Goal: Transaction & Acquisition: Purchase product/service

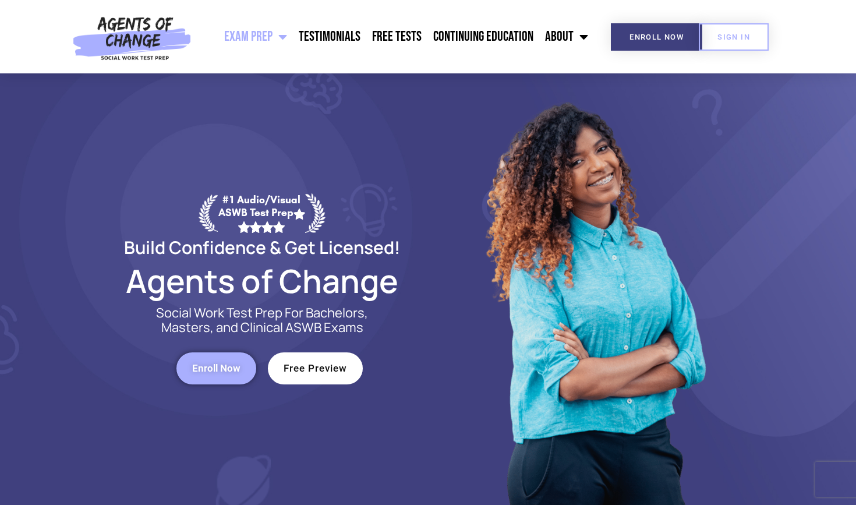
click at [231, 369] on span "Enroll Now" at bounding box center [216, 369] width 48 height 10
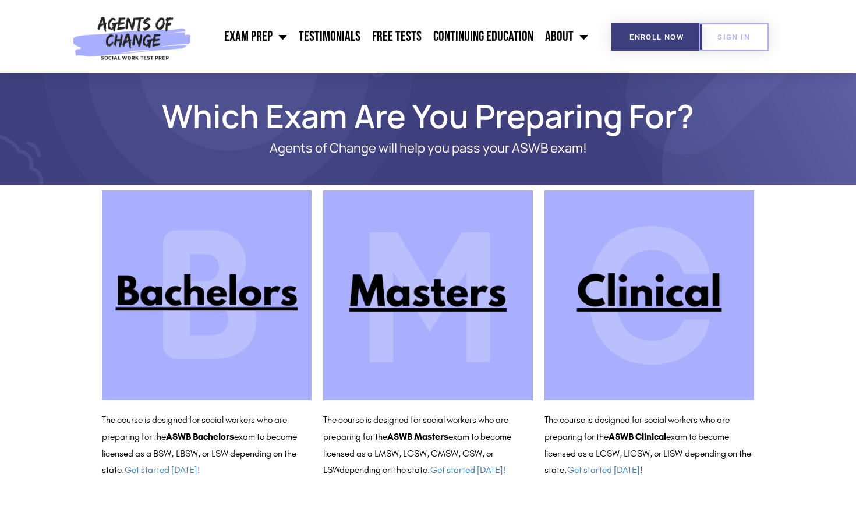
click at [637, 302] on img at bounding box center [650, 296] width 210 height 210
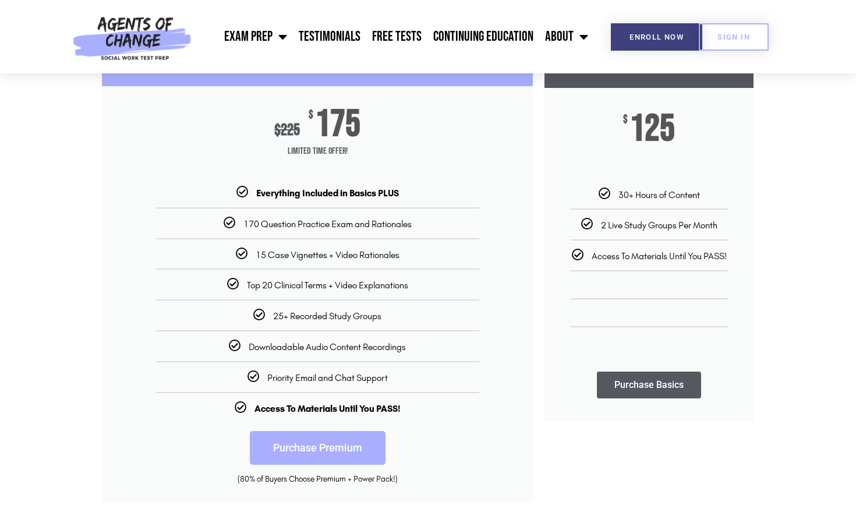
scroll to position [177, 0]
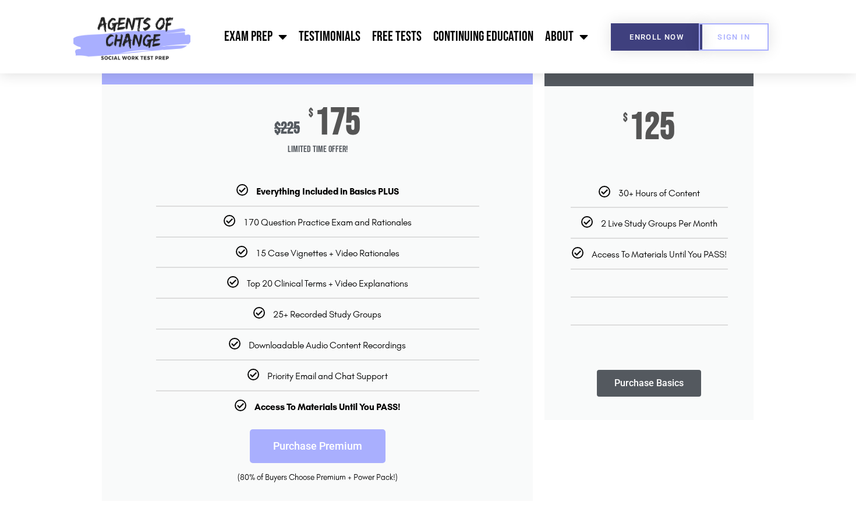
click at [311, 440] on link "Purchase Premium" at bounding box center [318, 446] width 136 height 34
